Goal: Find specific page/section: Find specific page/section

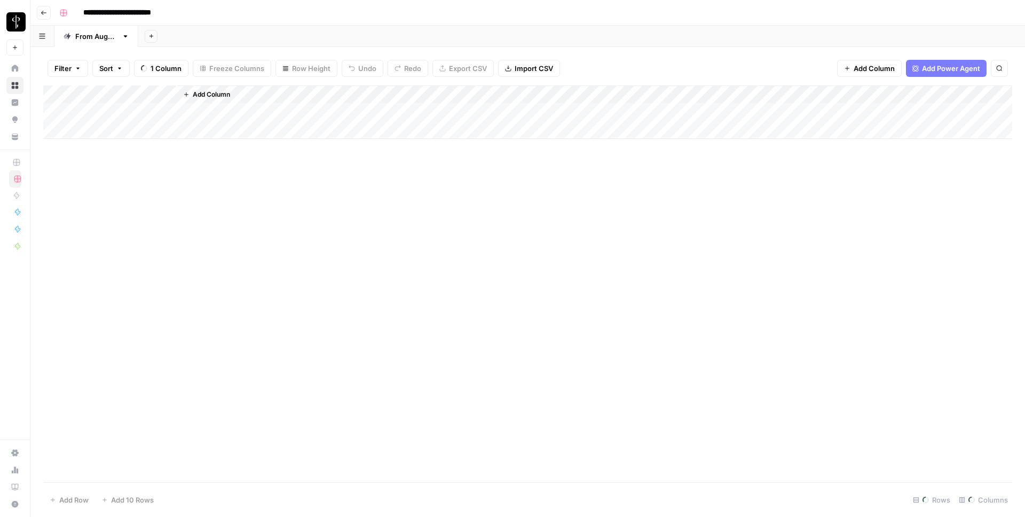
click at [91, 67] on div "Filter Sort 1 Column Freeze Columns Row Height Undo Redo Export CSV Import CSV …" at bounding box center [527, 68] width 969 height 34
click at [91, 67] on button "Clear filters" at bounding box center [96, 68] width 17 height 17
click at [90, 70] on div "Filter Sort 1 Column Freeze Columns Row Height Undo Redo Export CSV Import CSV …" at bounding box center [527, 68] width 969 height 34
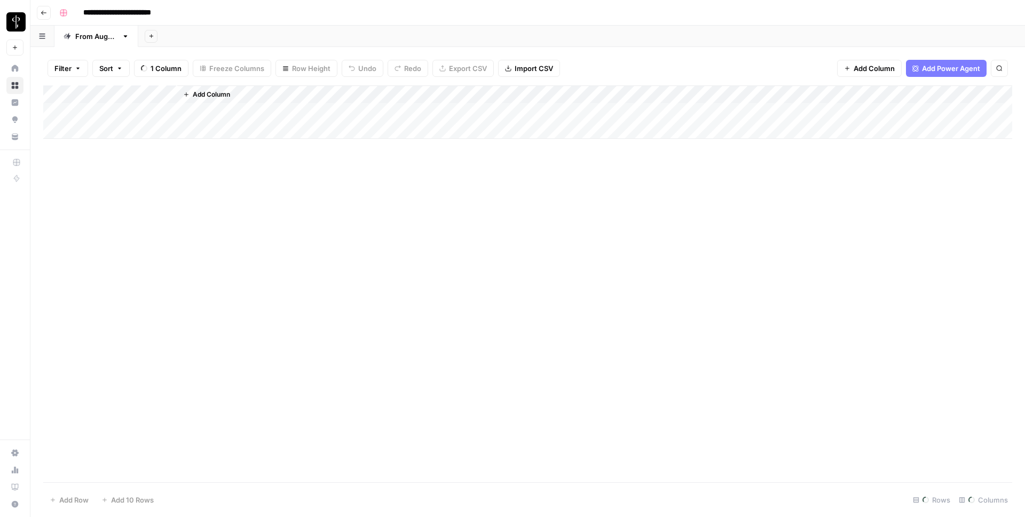
click at [90, 70] on div "Filter Sort 1 Column Freeze Columns Row Height Undo Redo Export CSV Import CSV …" at bounding box center [527, 68] width 969 height 34
click at [90, 70] on div "Filter Sort 25 Columns Freeze Columns Row Height Undo Redo Export CSV Import CS…" at bounding box center [527, 68] width 969 height 34
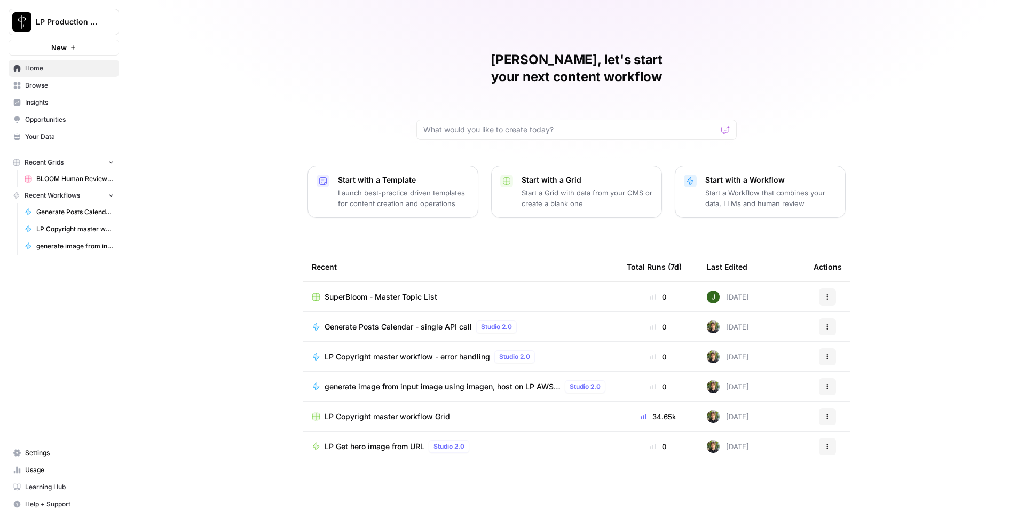
click at [53, 135] on span "Your Data" at bounding box center [69, 137] width 89 height 10
